Goal: Task Accomplishment & Management: Manage account settings

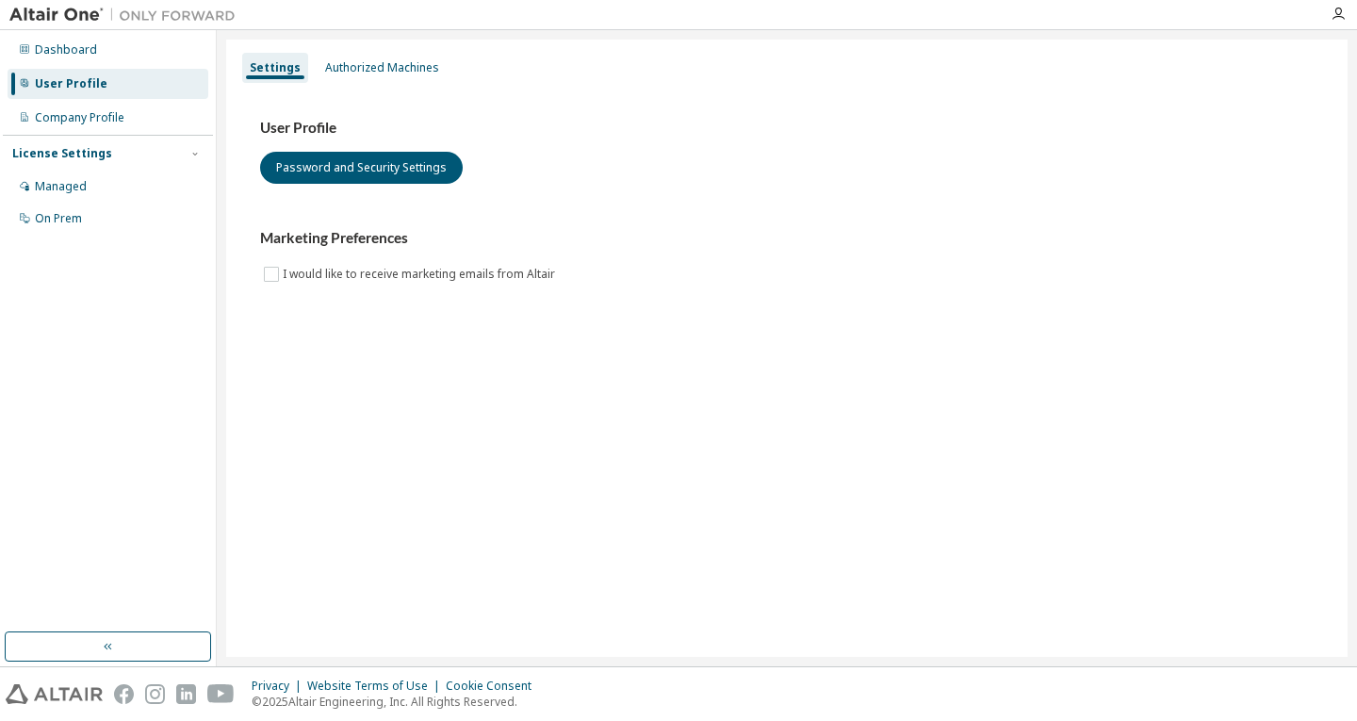
click at [674, 582] on div "Settings Authorized Machines User Profile Password and Security Settings Market…" at bounding box center [786, 348] width 1121 height 617
